Goal: Navigation & Orientation: Understand site structure

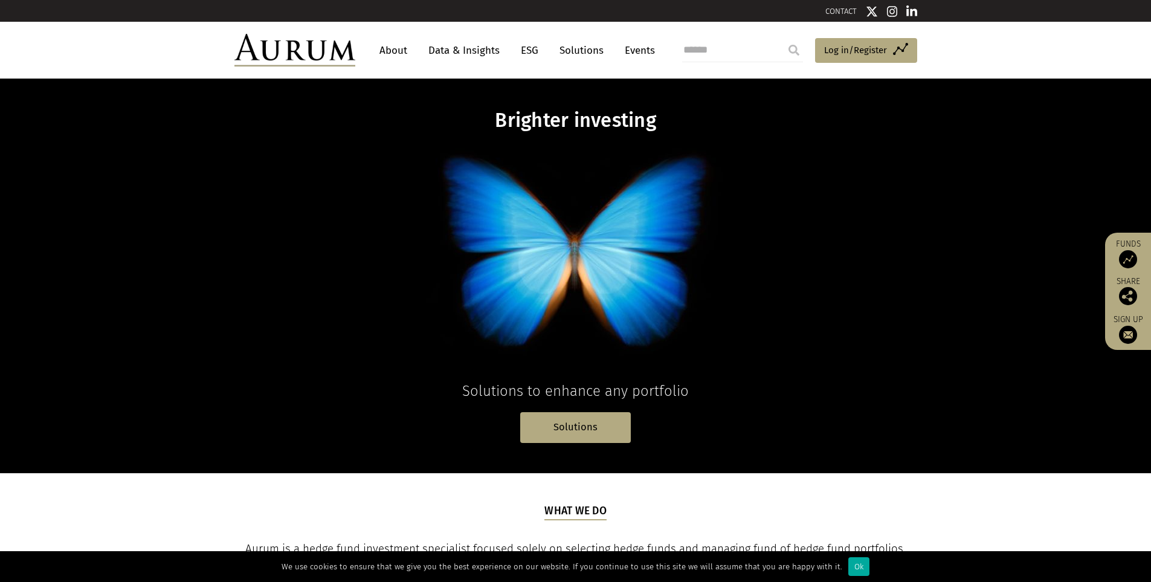
click at [450, 51] on link "Data & Insights" at bounding box center [463, 50] width 83 height 22
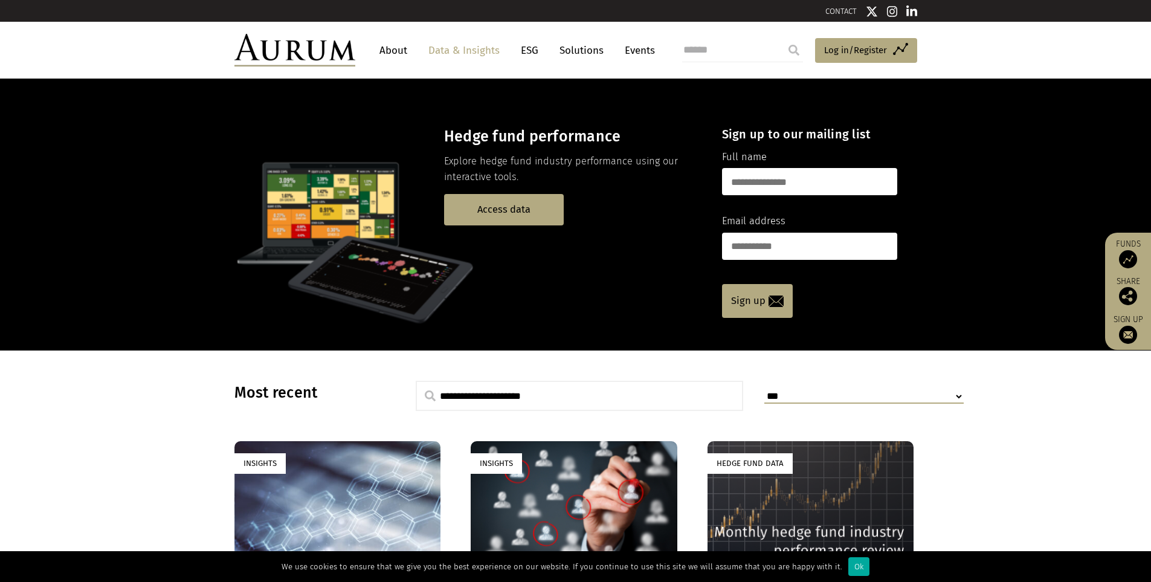
click at [396, 50] on link "About" at bounding box center [394, 50] width 40 height 22
